Goal: Find specific page/section: Find specific page/section

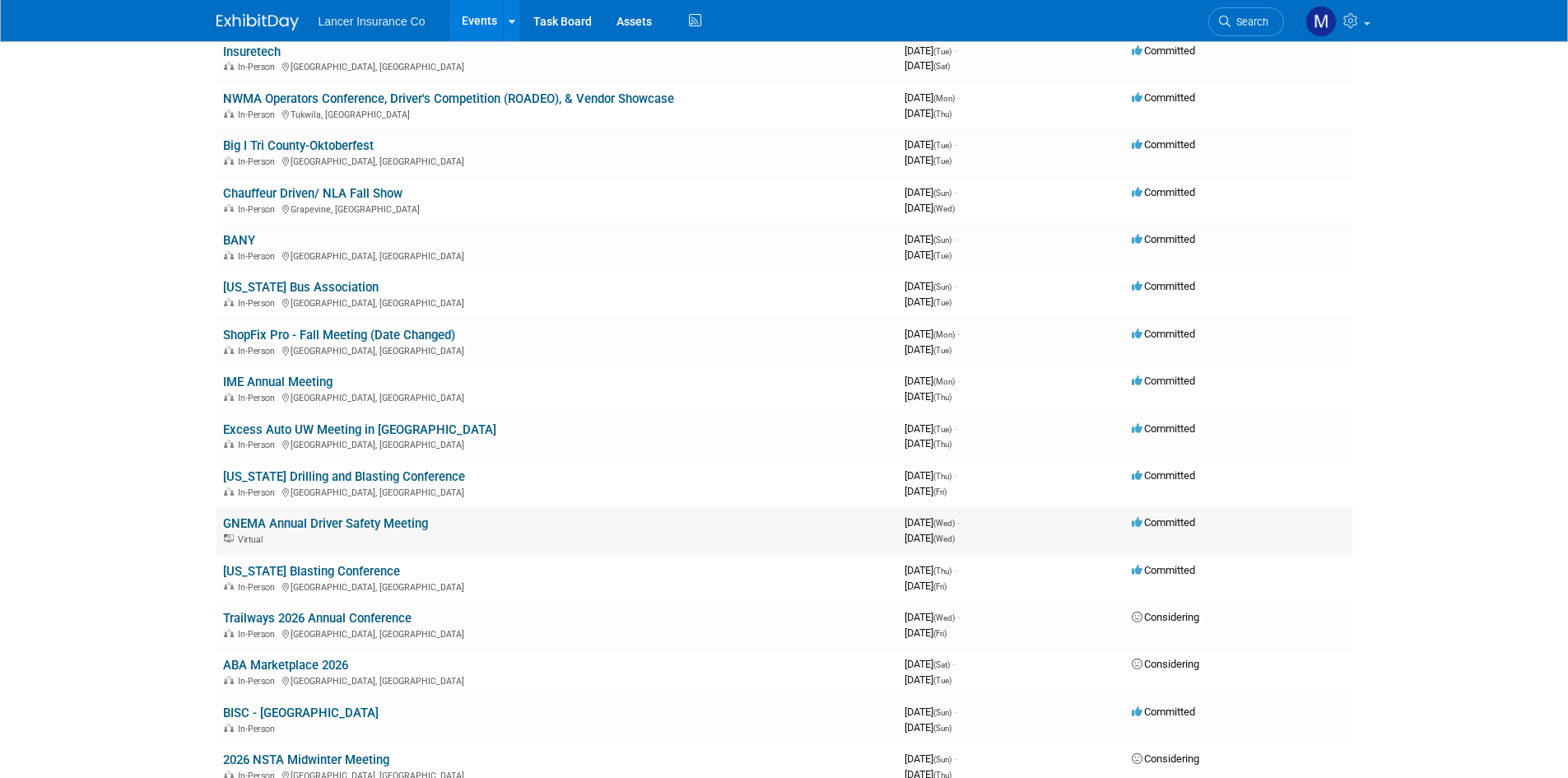
scroll to position [576, 0]
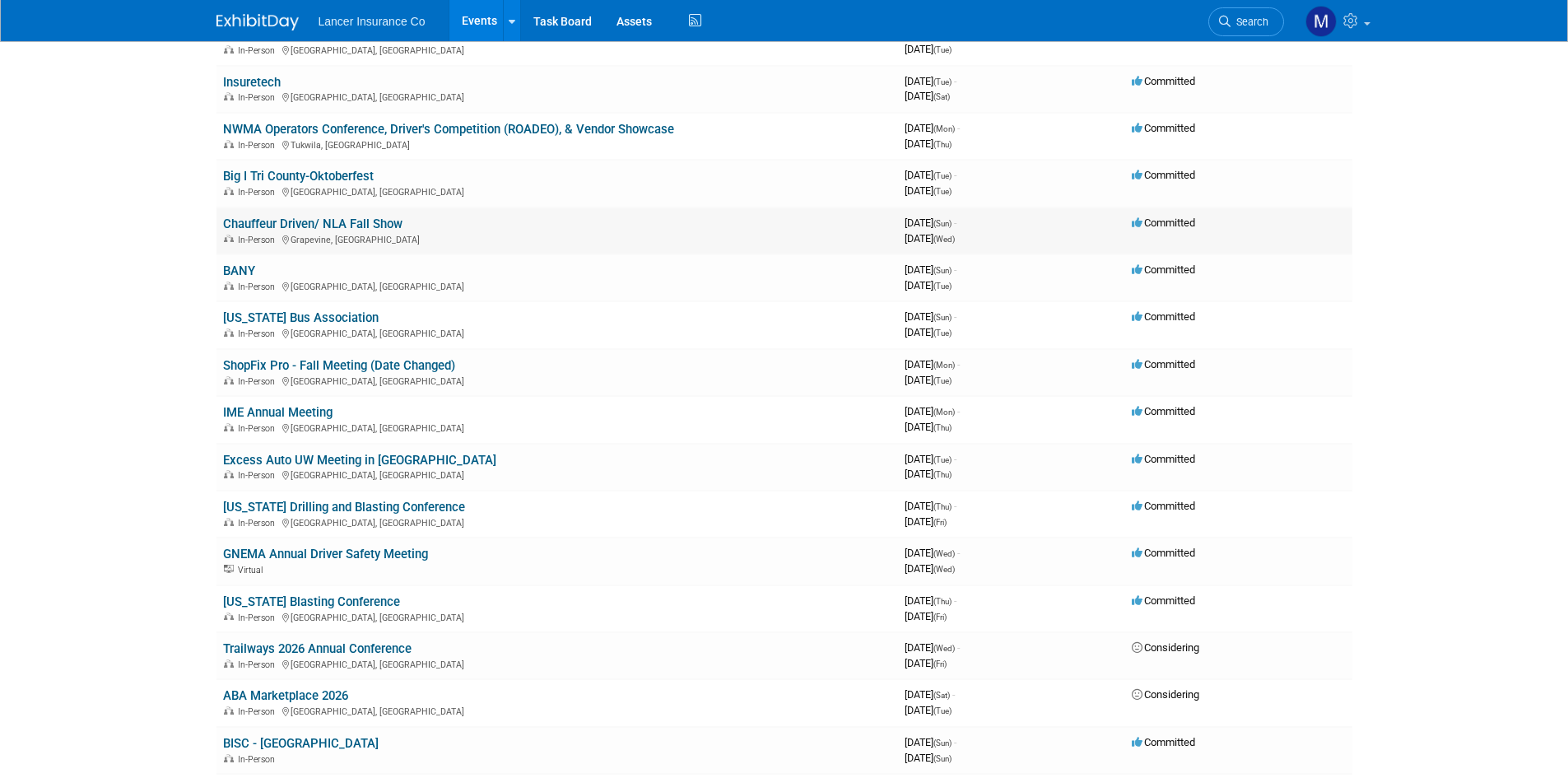
click at [299, 224] on link "Chauffeur Driven/ NLA Fall Show" at bounding box center [312, 224] width 179 height 15
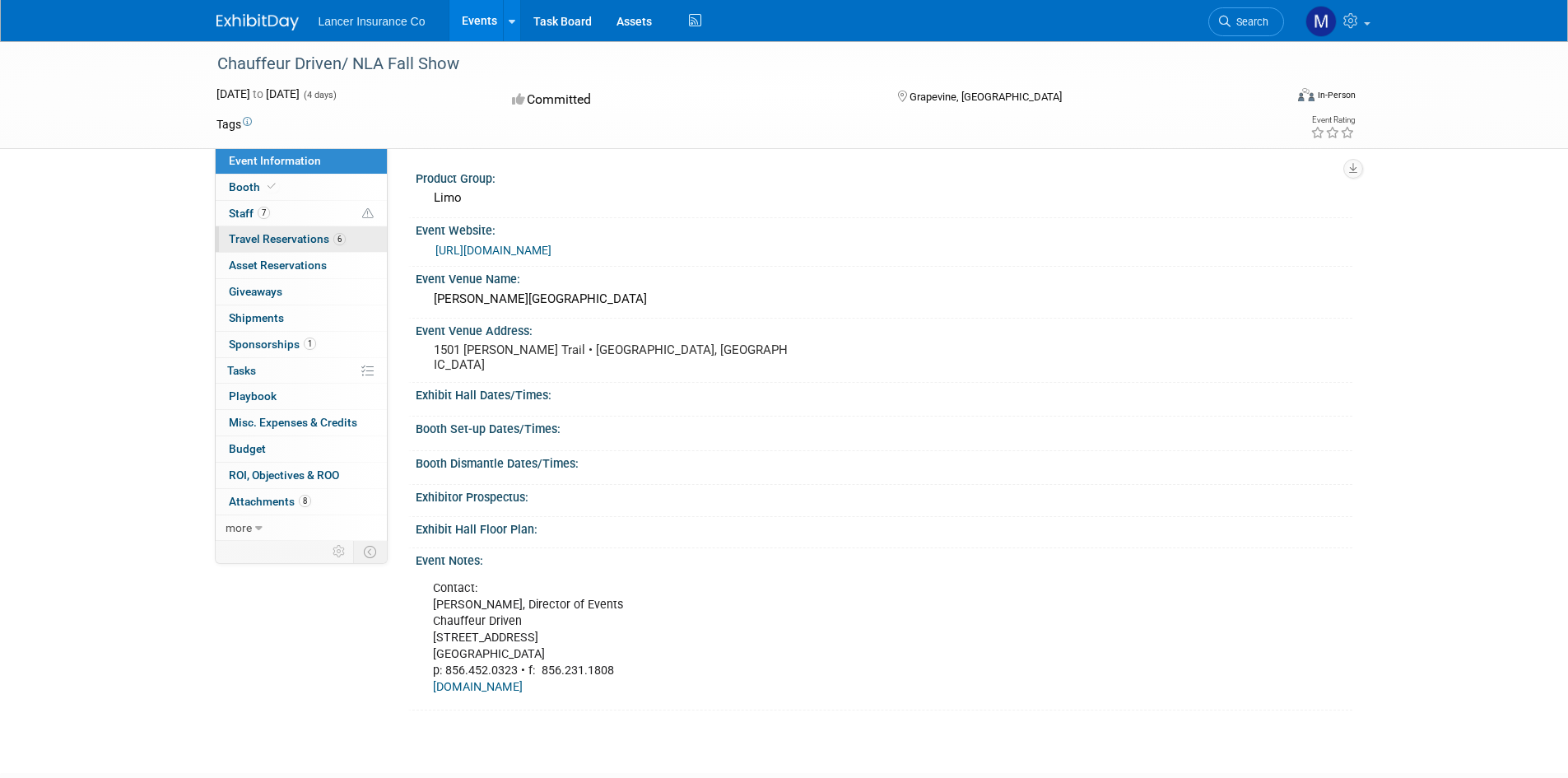
click at [273, 245] on span "Travel Reservations 6" at bounding box center [287, 239] width 117 height 13
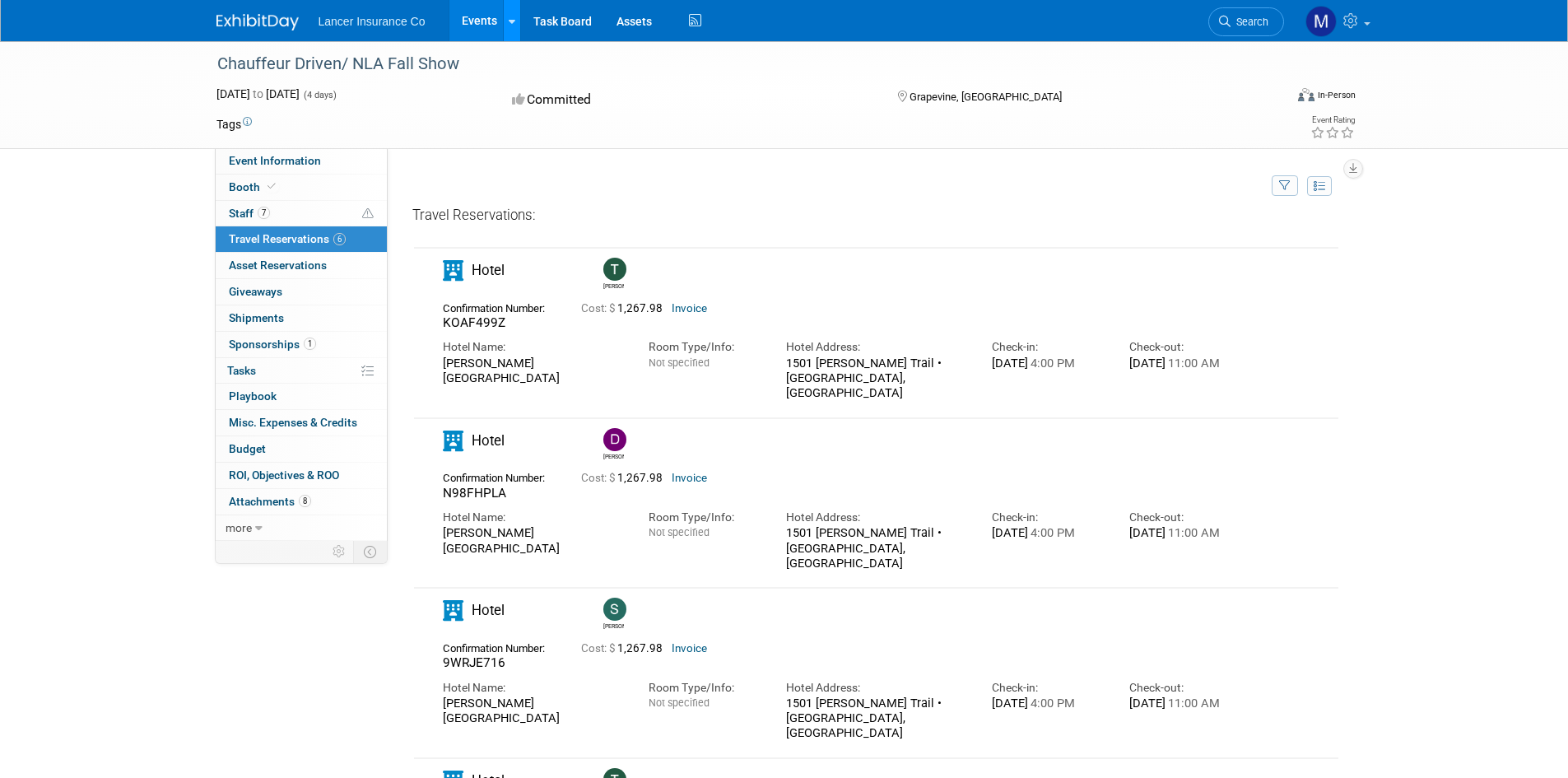
click at [512, 24] on icon at bounding box center [512, 21] width 7 height 10
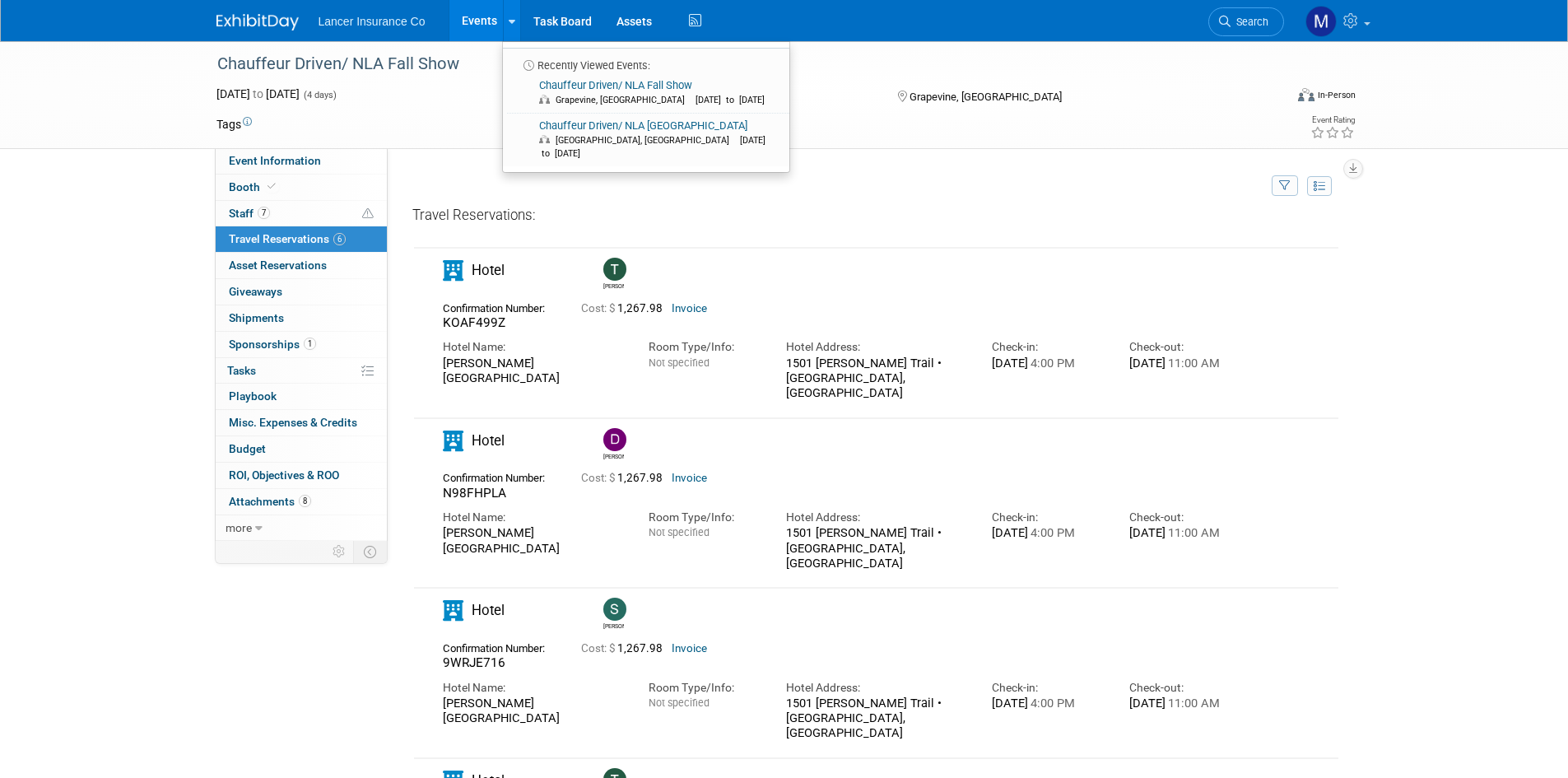
click at [353, 30] on ul "Lancer Insurance Co Events Recently Viewed Events: Chauffeur Driven/ NLA Fall S…" at bounding box center [512, 20] width 388 height 41
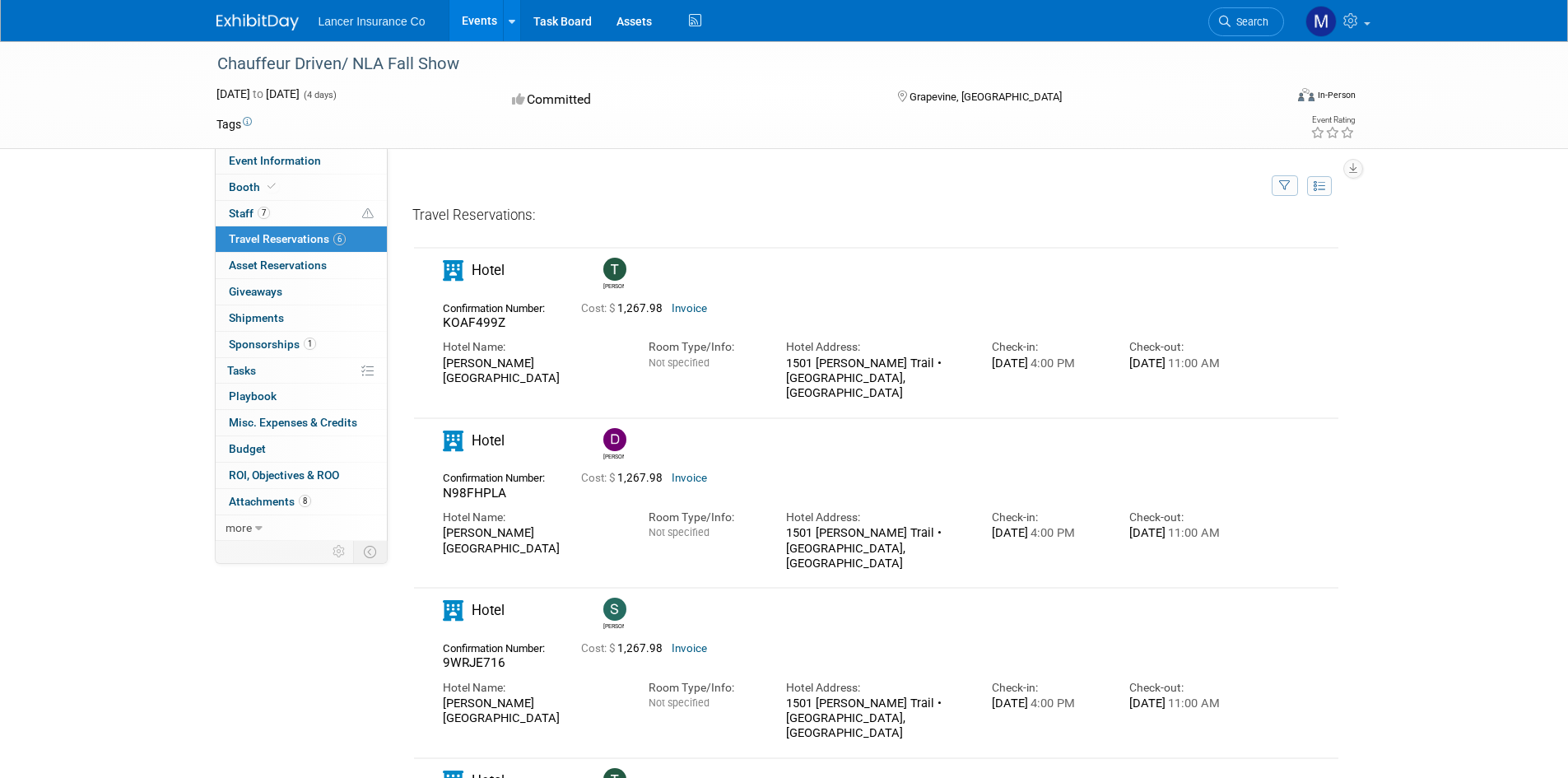
click at [353, 20] on span "Lancer Insurance Co" at bounding box center [372, 22] width 107 height 13
